Goal: Transaction & Acquisition: Obtain resource

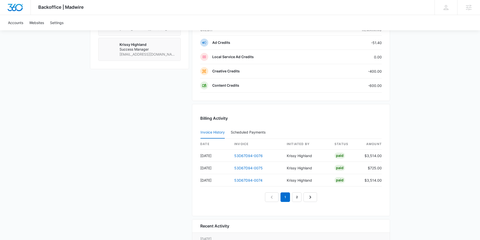
scroll to position [421, 0]
click at [297, 196] on link "2" at bounding box center [297, 196] width 10 height 10
click at [245, 153] on link "53D67D94-0073" at bounding box center [248, 154] width 29 height 4
click at [278, 194] on link "1" at bounding box center [280, 196] width 10 height 10
click at [252, 179] on link "53D67D94-0074" at bounding box center [248, 179] width 28 height 4
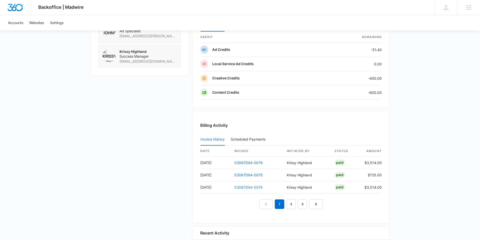
scroll to position [0, 0]
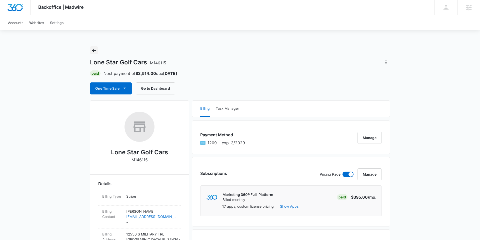
click at [92, 49] on icon "Back" at bounding box center [94, 50] width 6 height 6
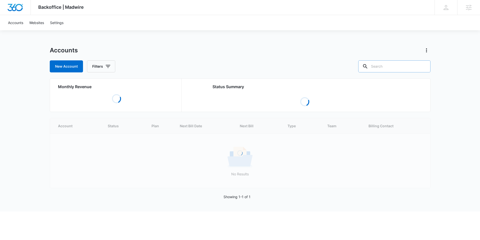
click at [384, 65] on input "text" at bounding box center [394, 66] width 72 height 12
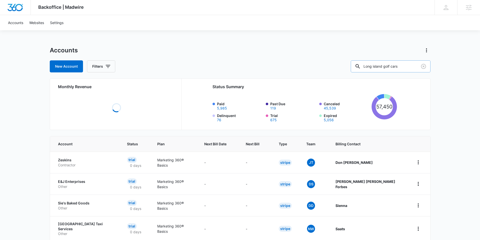
type input "Long island golf cars"
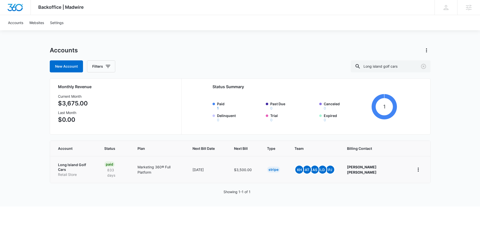
click at [77, 165] on p "Long Island Golf Cars" at bounding box center [75, 167] width 35 height 10
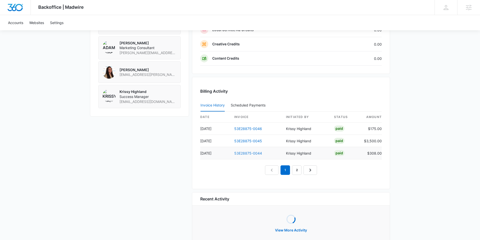
scroll to position [423, 0]
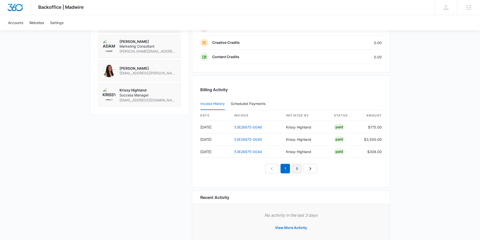
click at [296, 166] on link "2" at bounding box center [297, 169] width 10 height 10
click at [245, 127] on link "53E28875-0043" at bounding box center [248, 127] width 28 height 4
click at [280, 170] on link "1" at bounding box center [280, 169] width 10 height 10
click at [241, 152] on link "53E28875-0044" at bounding box center [248, 151] width 28 height 4
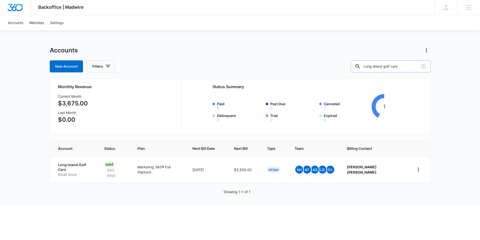
click at [388, 65] on input "Long island golf cars" at bounding box center [391, 66] width 80 height 12
type input "beachside golf cars"
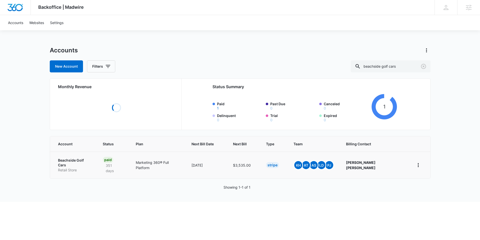
click at [84, 161] on td "Beachside Golf Cars Retail Store" at bounding box center [73, 164] width 47 height 27
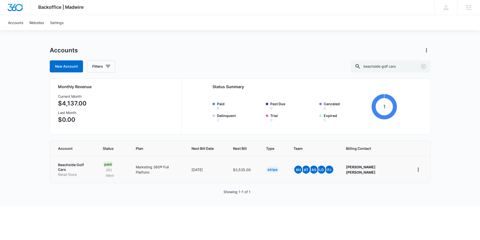
click at [84, 165] on p "Beachside Golf Cars" at bounding box center [74, 167] width 33 height 10
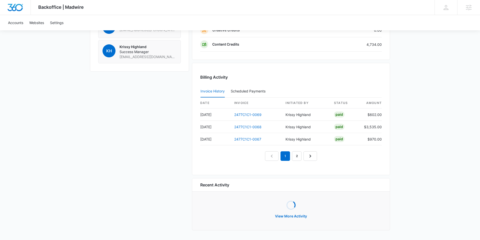
scroll to position [460, 0]
click at [296, 158] on link "2" at bounding box center [297, 157] width 10 height 10
click at [284, 158] on nav "1 2 3" at bounding box center [291, 157] width 64 height 10
click at [247, 116] on link "2477C1C1-0066" at bounding box center [247, 115] width 27 height 4
click at [281, 155] on link "1" at bounding box center [280, 157] width 10 height 10
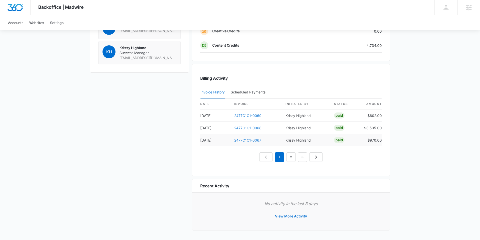
click at [247, 140] on link "2477C1C1-0067" at bounding box center [247, 140] width 27 height 4
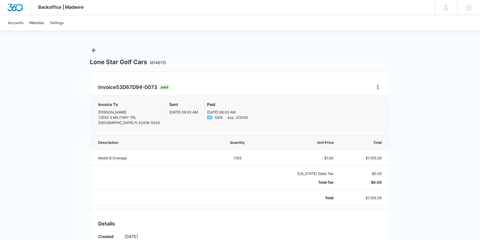
click at [373, 85] on div "Invoice 53D67D94-0073 Paid" at bounding box center [240, 87] width 284 height 8
click at [376, 86] on icon "Home" at bounding box center [378, 87] width 6 height 6
click at [389, 99] on link "Download Invoice" at bounding box center [394, 101] width 29 height 4
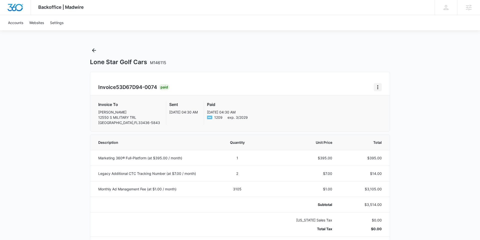
click at [378, 88] on icon "Home" at bounding box center [378, 87] width 6 height 6
click at [386, 101] on link "Download Invoice" at bounding box center [394, 101] width 29 height 4
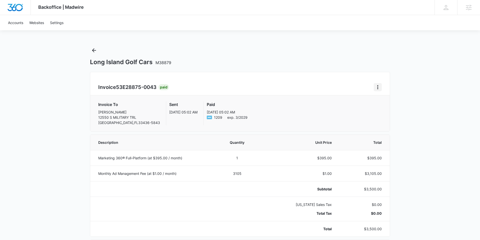
click at [376, 87] on icon "Home" at bounding box center [378, 87] width 6 height 6
click at [382, 101] on link "Download Invoice" at bounding box center [394, 101] width 29 height 4
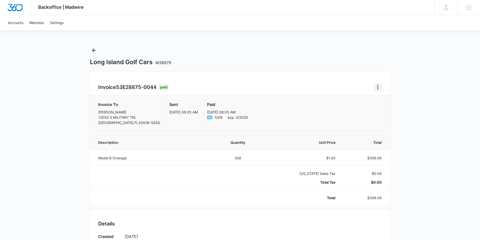
click at [375, 87] on icon "Home" at bounding box center [378, 87] width 6 height 6
click at [386, 99] on link "Download Invoice" at bounding box center [394, 101] width 29 height 4
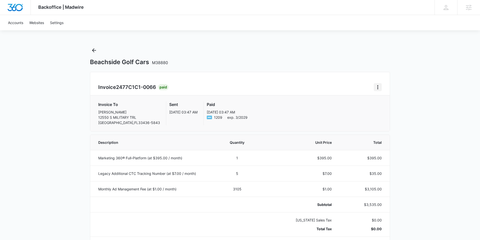
click at [377, 87] on icon "Home" at bounding box center [378, 87] width 6 height 6
click at [387, 103] on link "Download Invoice" at bounding box center [394, 101] width 29 height 4
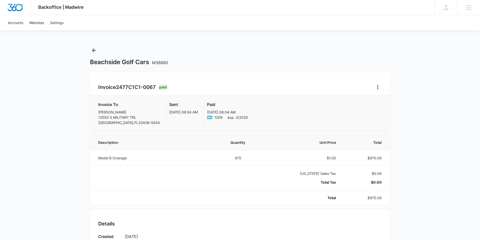
click at [373, 88] on div "Invoice 2477C1C1-0067 Paid" at bounding box center [240, 87] width 284 height 8
click at [378, 87] on icon "Home" at bounding box center [377, 87] width 1 height 4
click at [380, 102] on link "Download Invoice" at bounding box center [394, 101] width 29 height 4
